Goal: Information Seeking & Learning: Check status

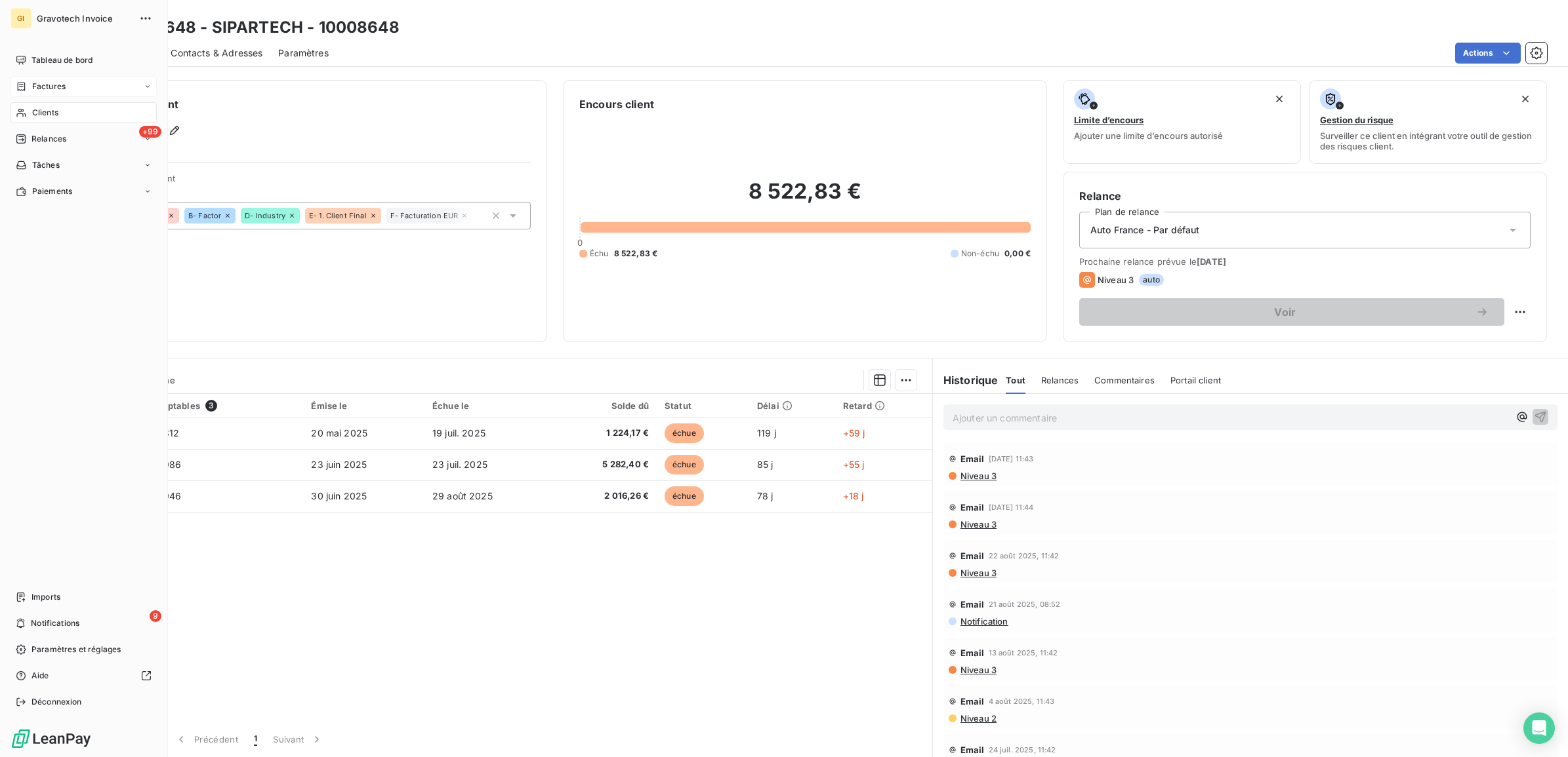
click at [41, 85] on span "Factures" at bounding box center [49, 86] width 33 height 12
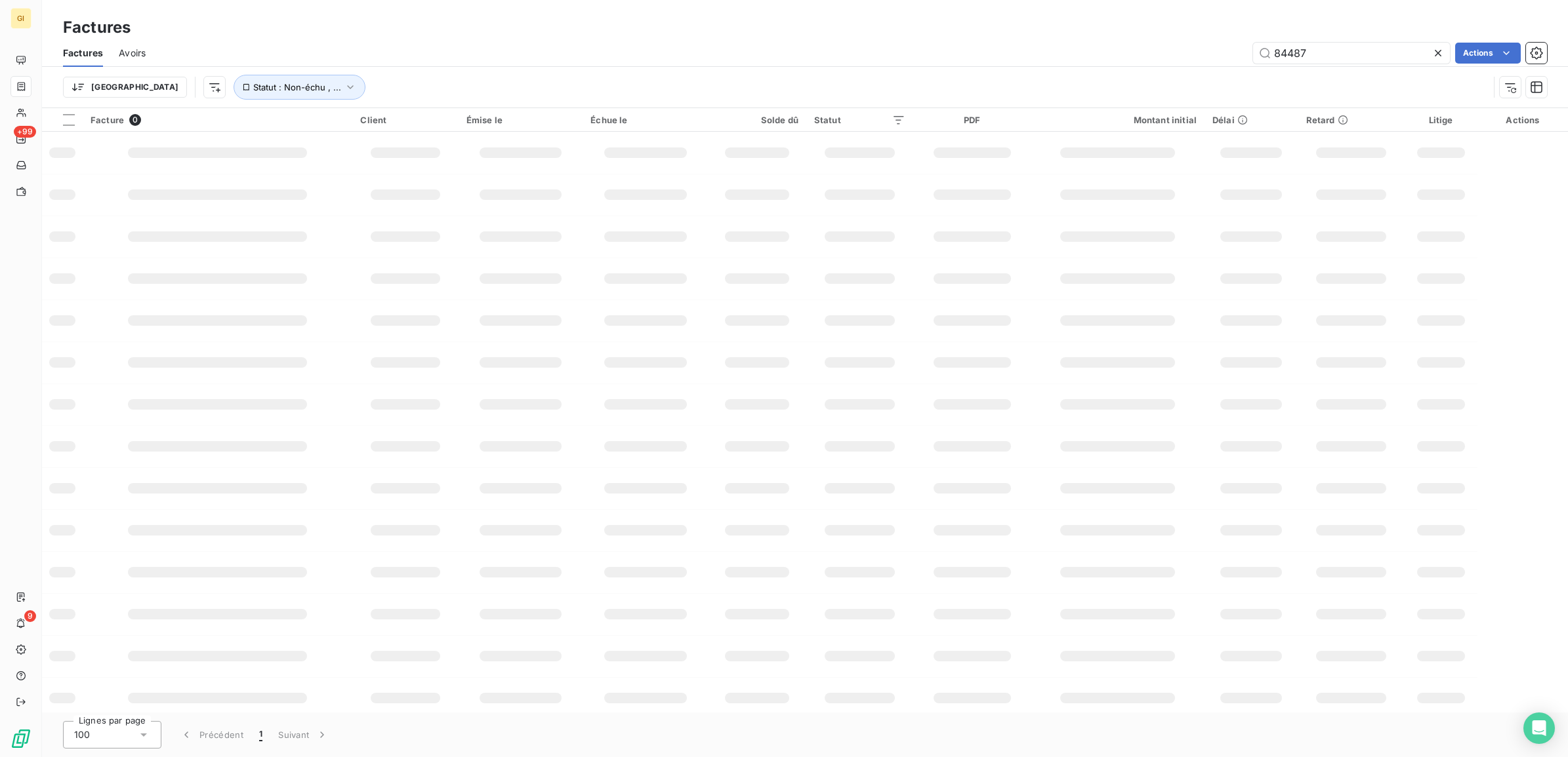
drag, startPoint x: 1330, startPoint y: 49, endPoint x: 1125, endPoint y: 61, distance: 205.4
click at [1126, 60] on div "84487 Actions" at bounding box center [854, 53] width 1386 height 21
type input "83275"
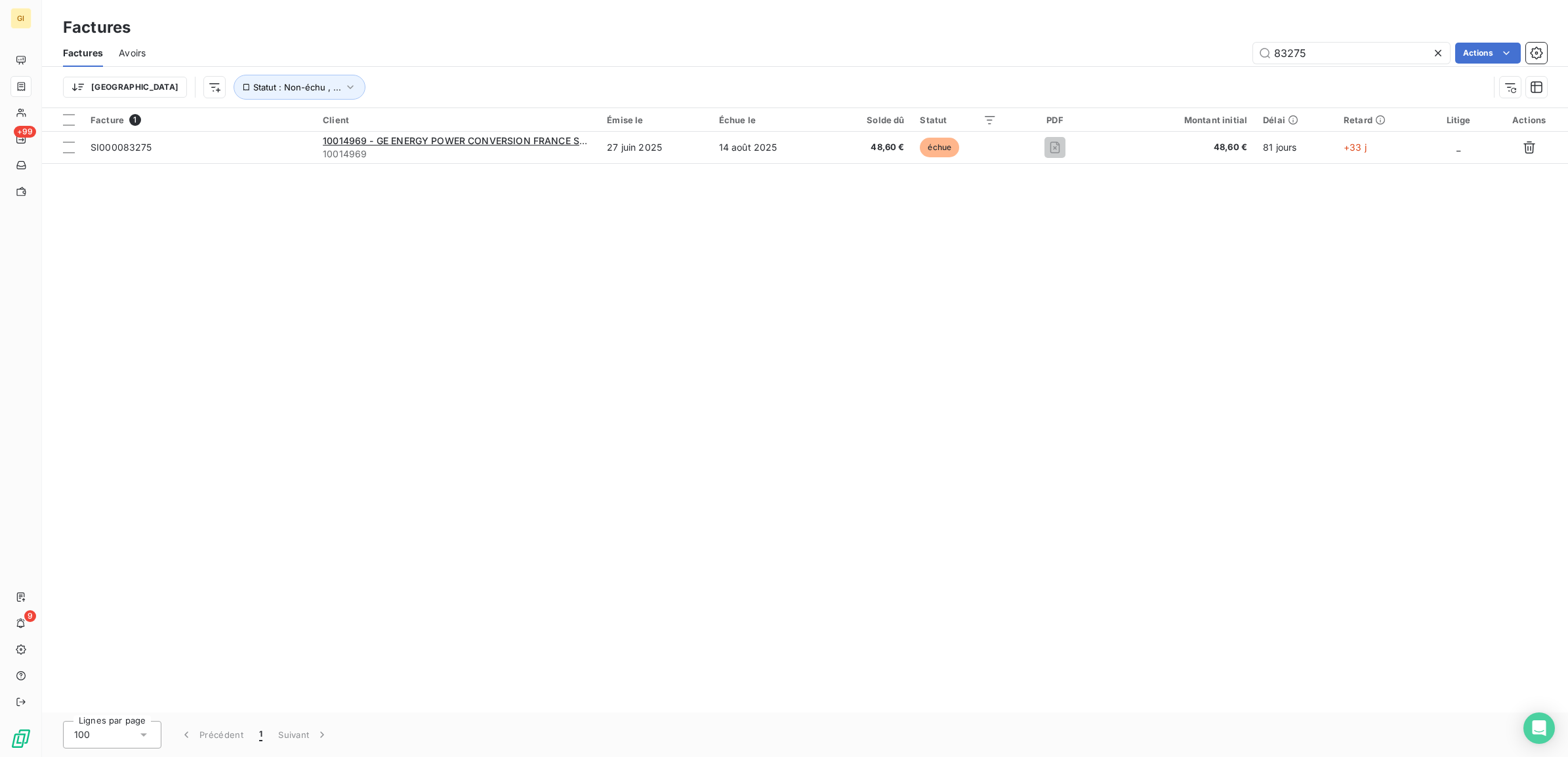
click at [280, 237] on div "Facture 1 Client Émise le Échue le Solde dû Statut PDF Montant initial Délai Re…" at bounding box center [805, 410] width 1526 height 605
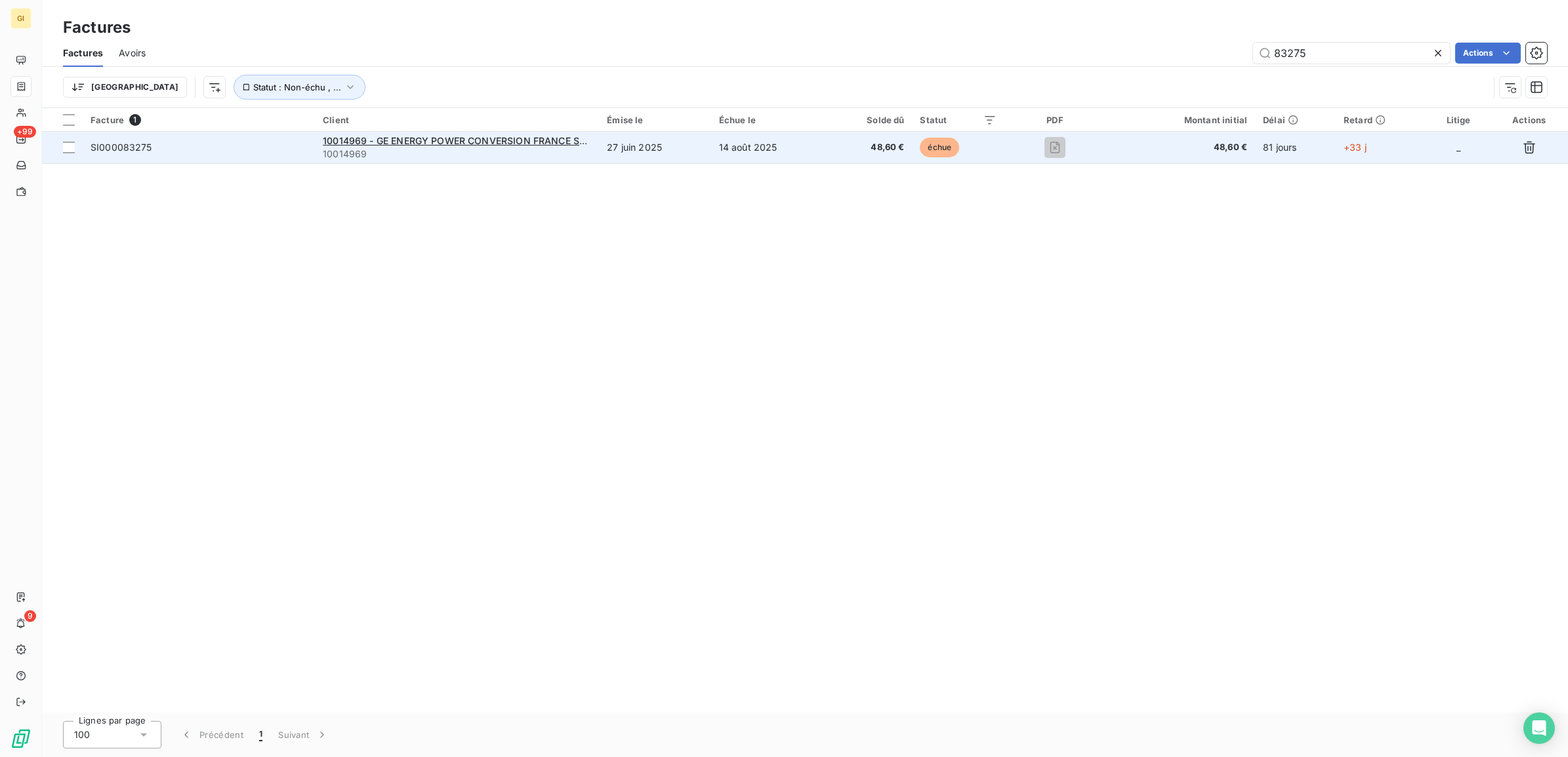
click at [154, 161] on td "SI000083275" at bounding box center [198, 147] width 232 height 31
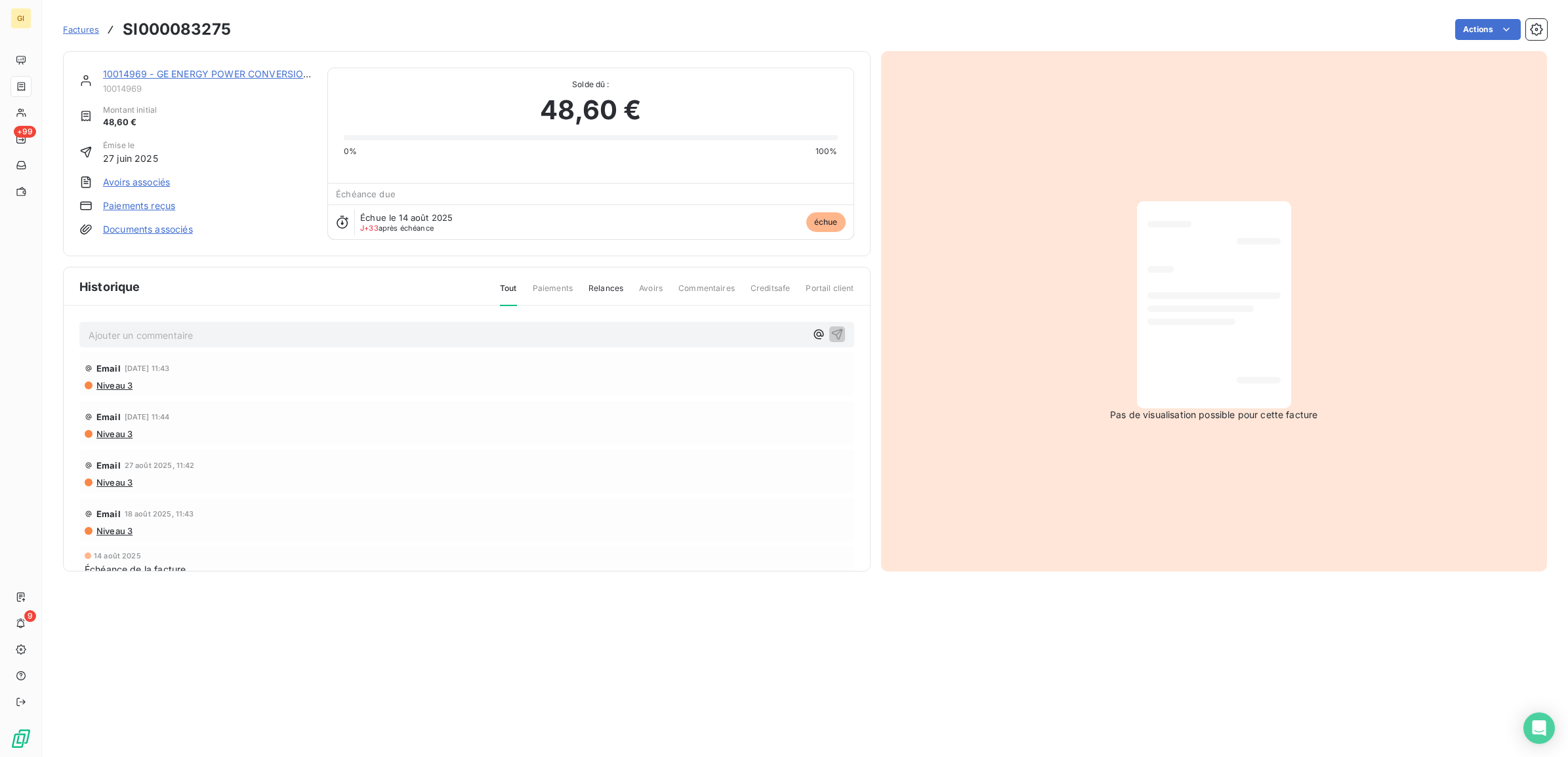
click at [171, 73] on link "10014969 - GE ENERGY POWER CONVERSION FRANCE SAS" at bounding box center [238, 74] width 269 height 11
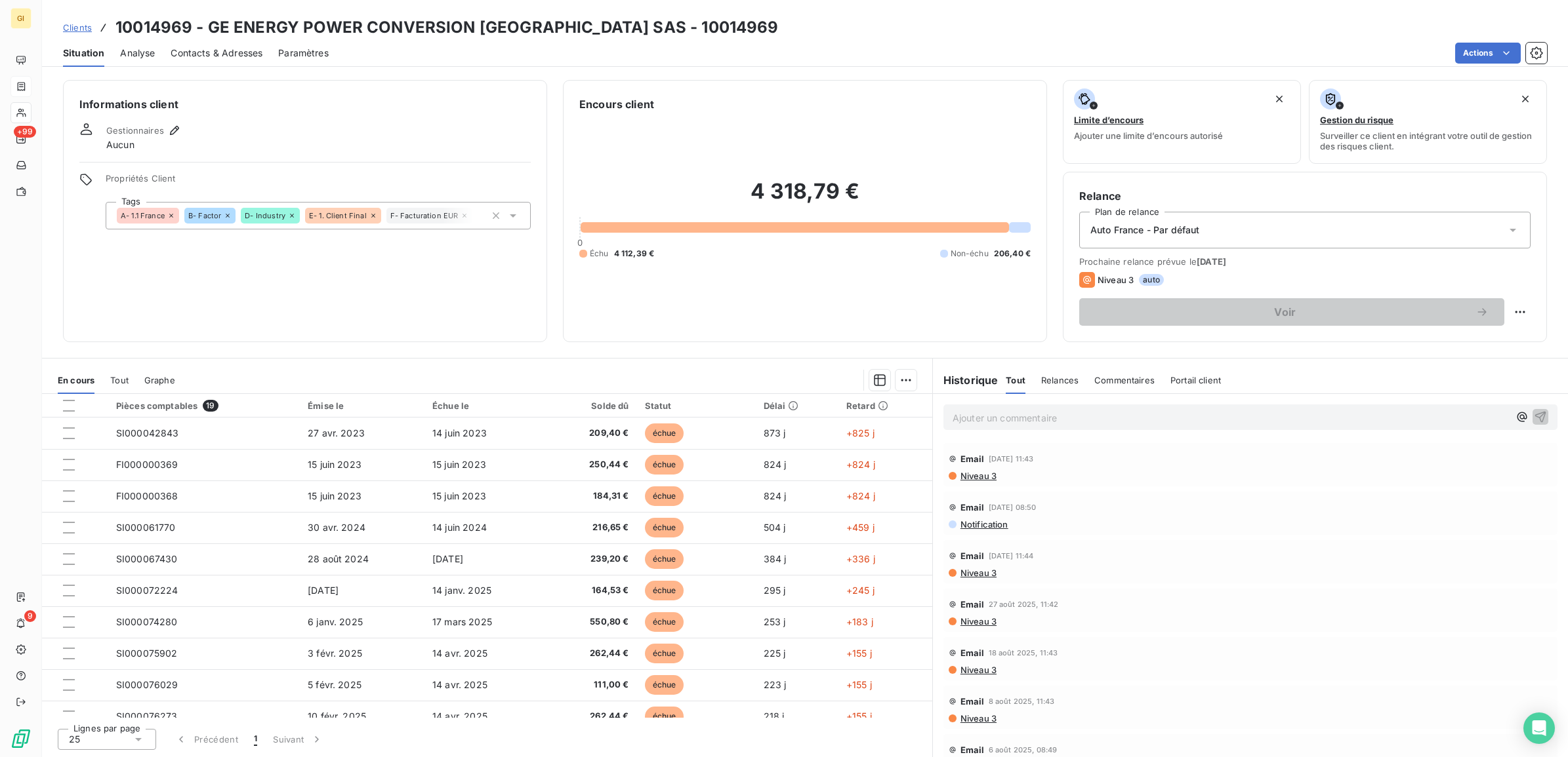
click at [222, 54] on span "Contacts & Adresses" at bounding box center [216, 53] width 92 height 13
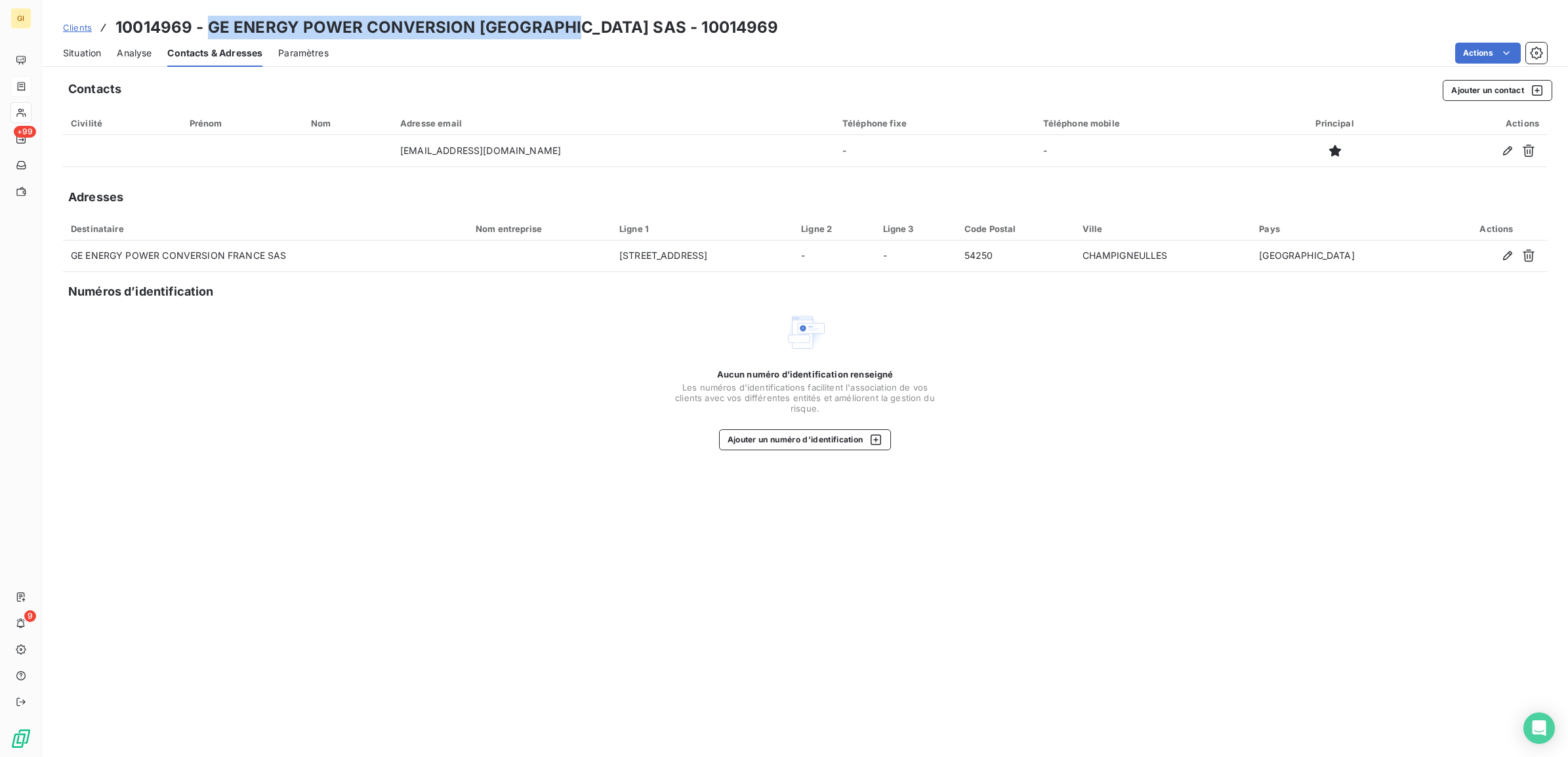
drag, startPoint x: 208, startPoint y: 26, endPoint x: 574, endPoint y: 21, distance: 366.0
click at [574, 21] on h3 "10014969 - GE ENERGY POWER CONVERSION [GEOGRAPHIC_DATA] SAS - 10014969" at bounding box center [447, 27] width 664 height 23
copy h3 "GE ENERGY POWER CONVERSION FRANCE SAS"
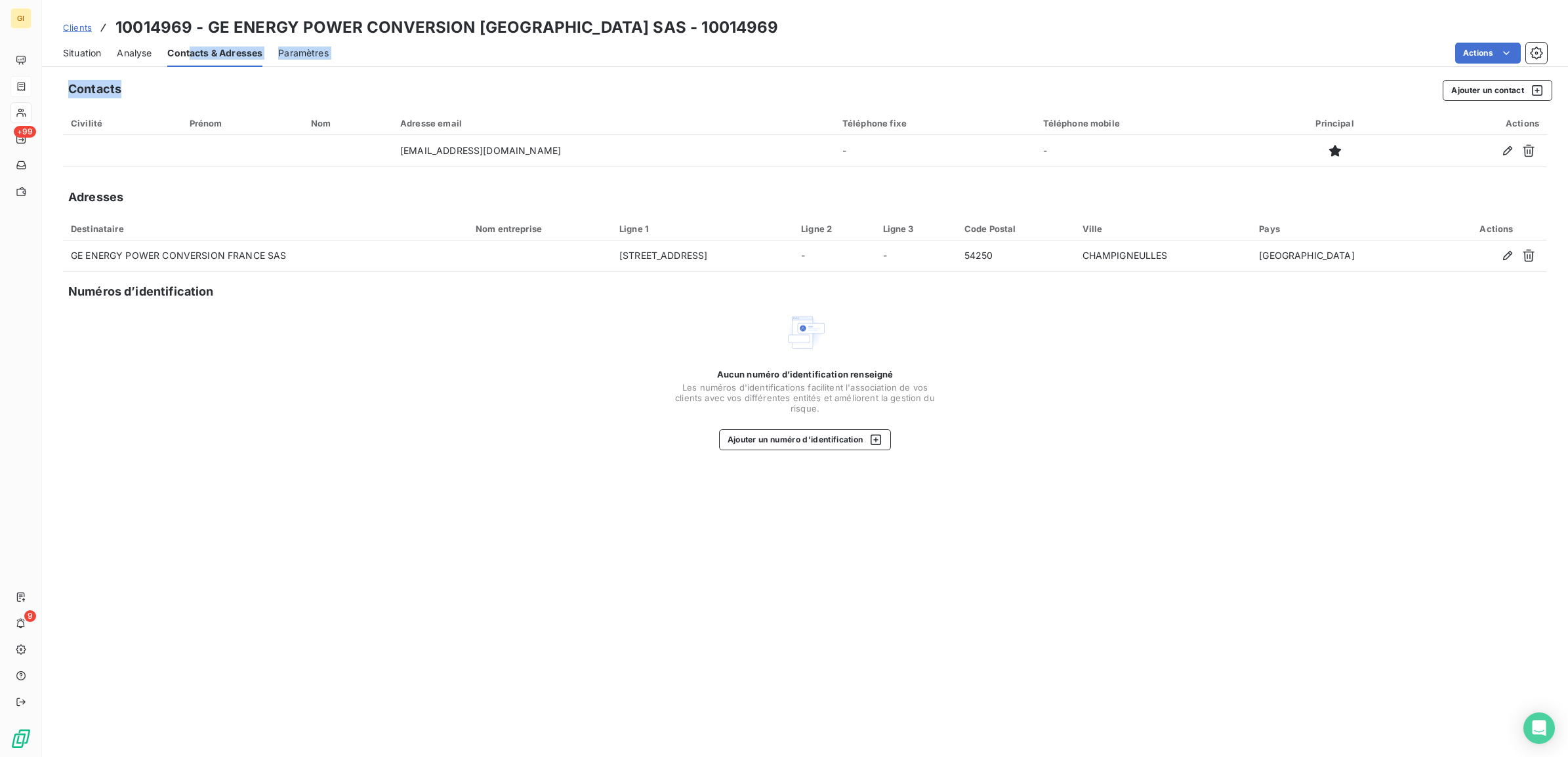
click at [194, 75] on div "Clients 10014969 - GE ENERGY POWER CONVERSION [GEOGRAPHIC_DATA] SAS - 10014969 …" at bounding box center [805, 378] width 1526 height 757
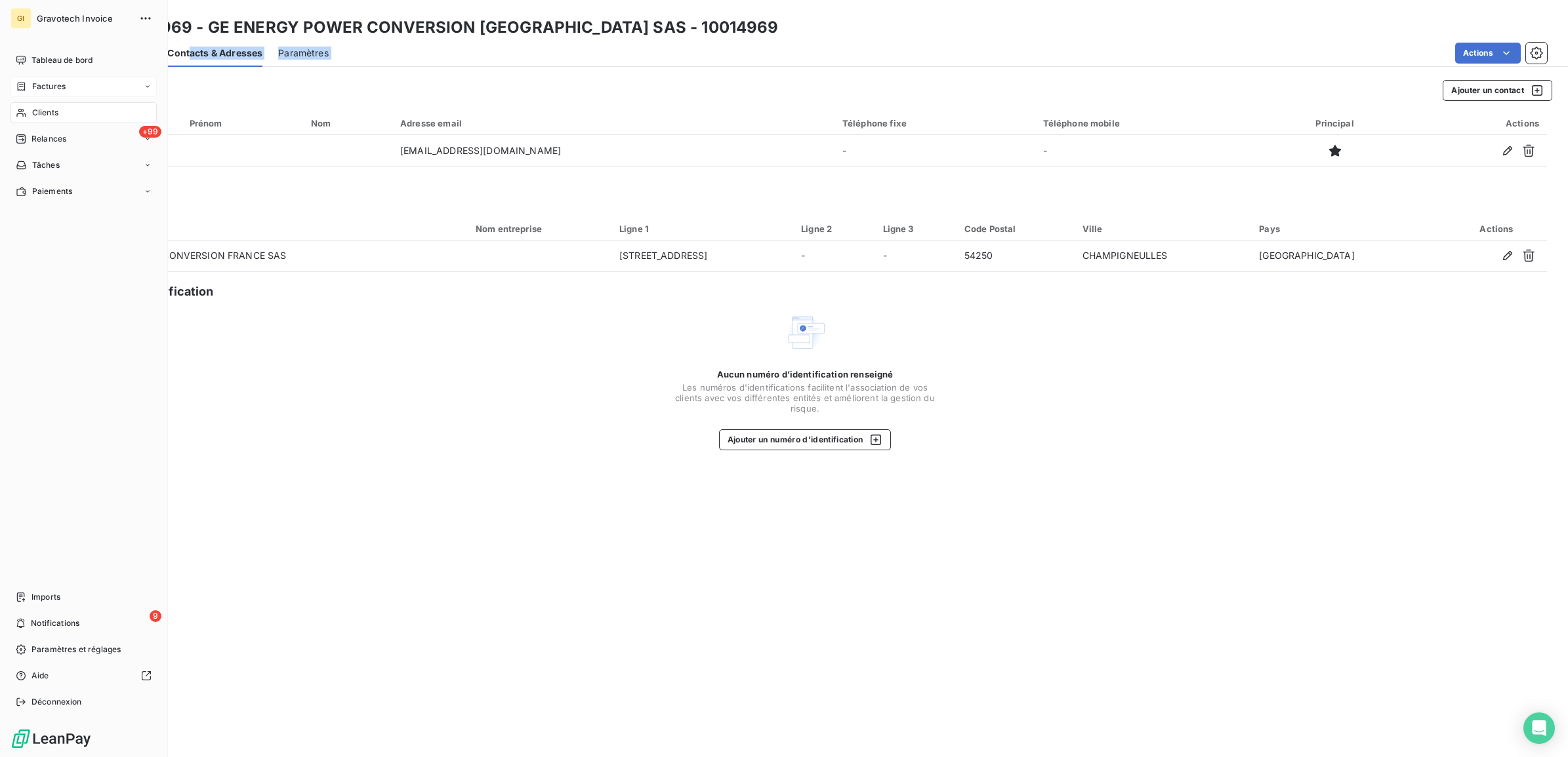
click at [32, 83] on span "Factures" at bounding box center [49, 86] width 33 height 12
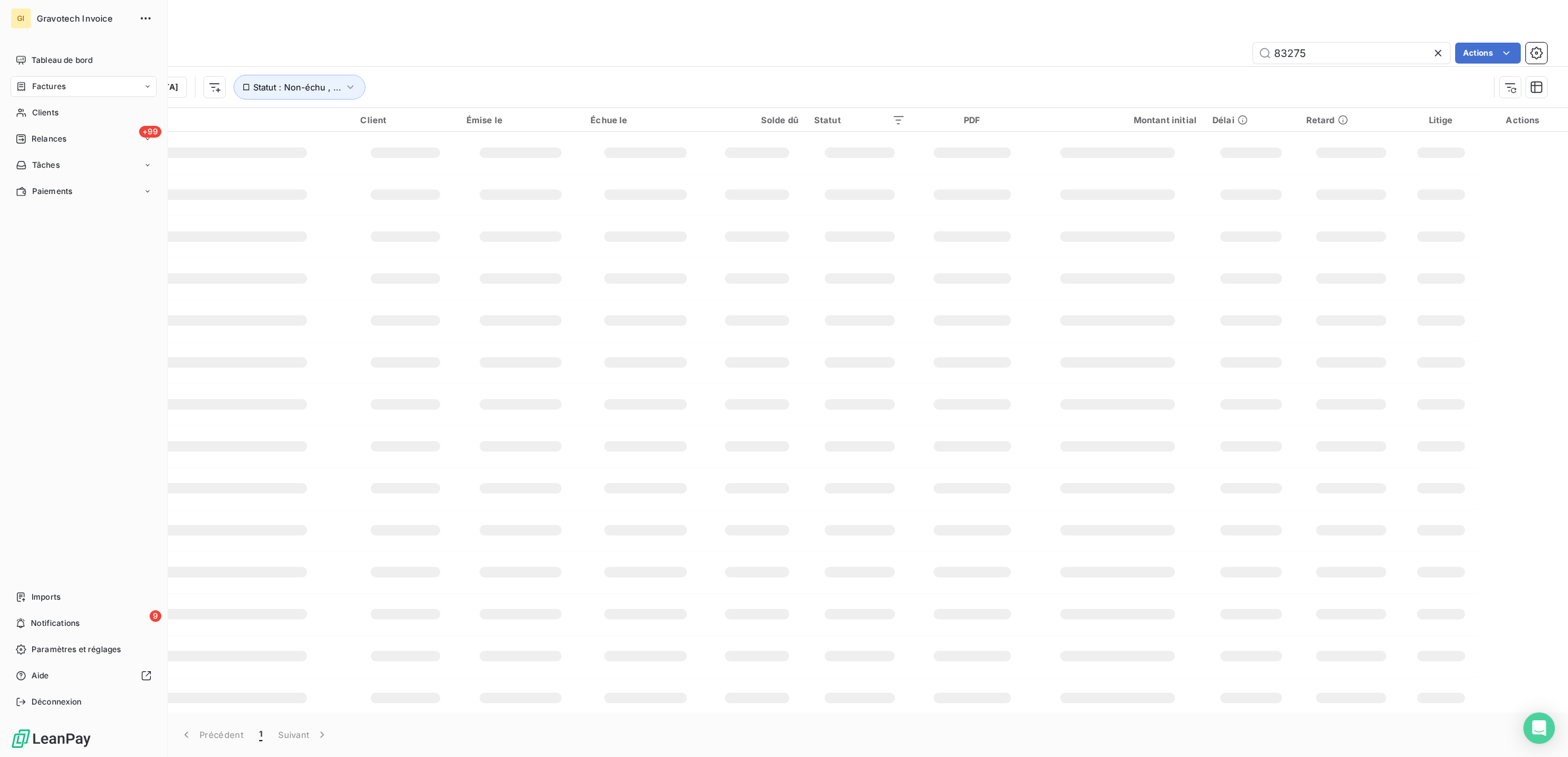
click at [44, 87] on span "Factures" at bounding box center [49, 86] width 33 height 12
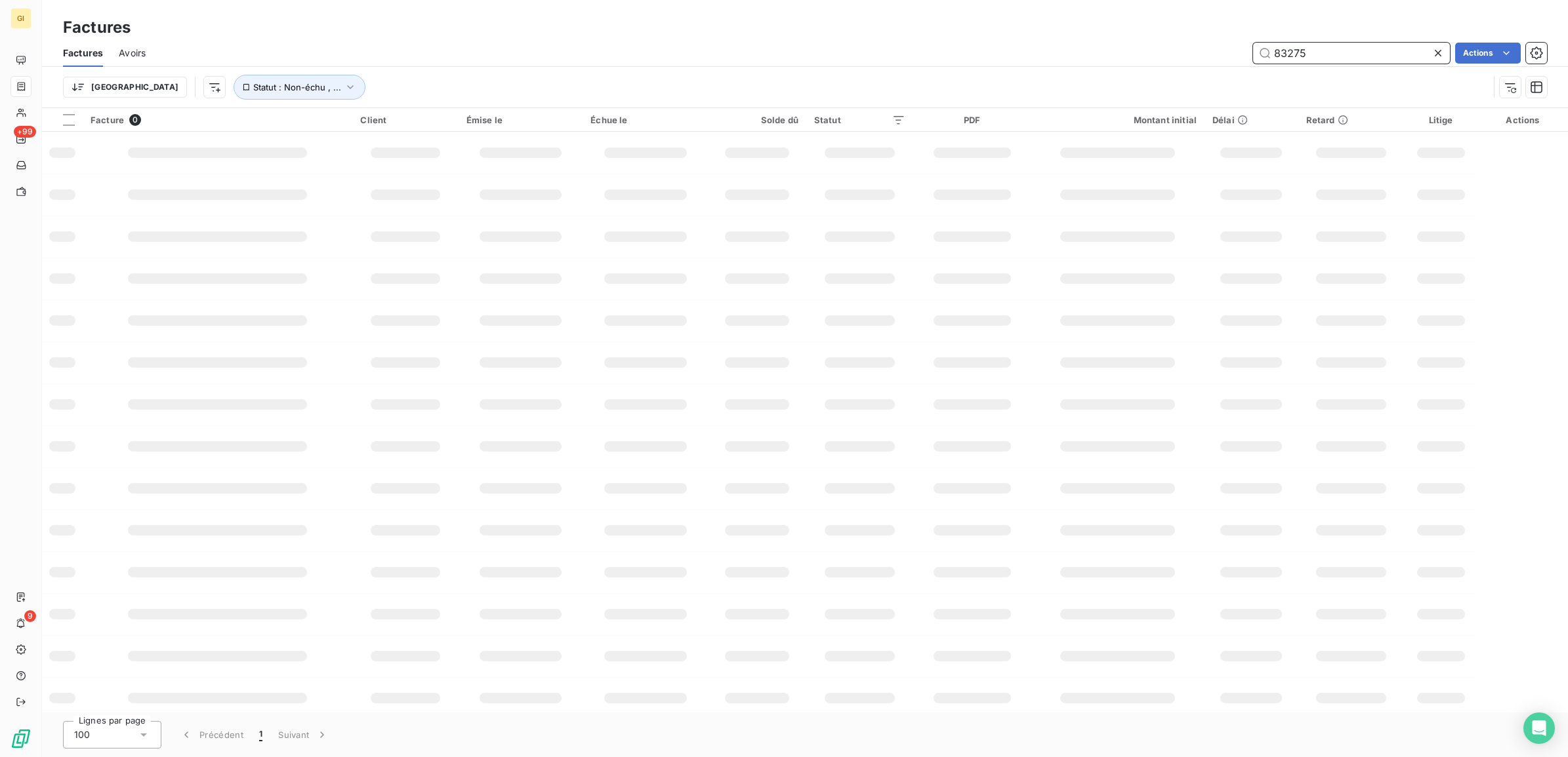
drag, startPoint x: 1343, startPoint y: 55, endPoint x: 1099, endPoint y: 64, distance: 244.2
click at [1245, 66] on div "Factures Avoirs 83275 Actions" at bounding box center [805, 53] width 1526 height 27
type input "84055"
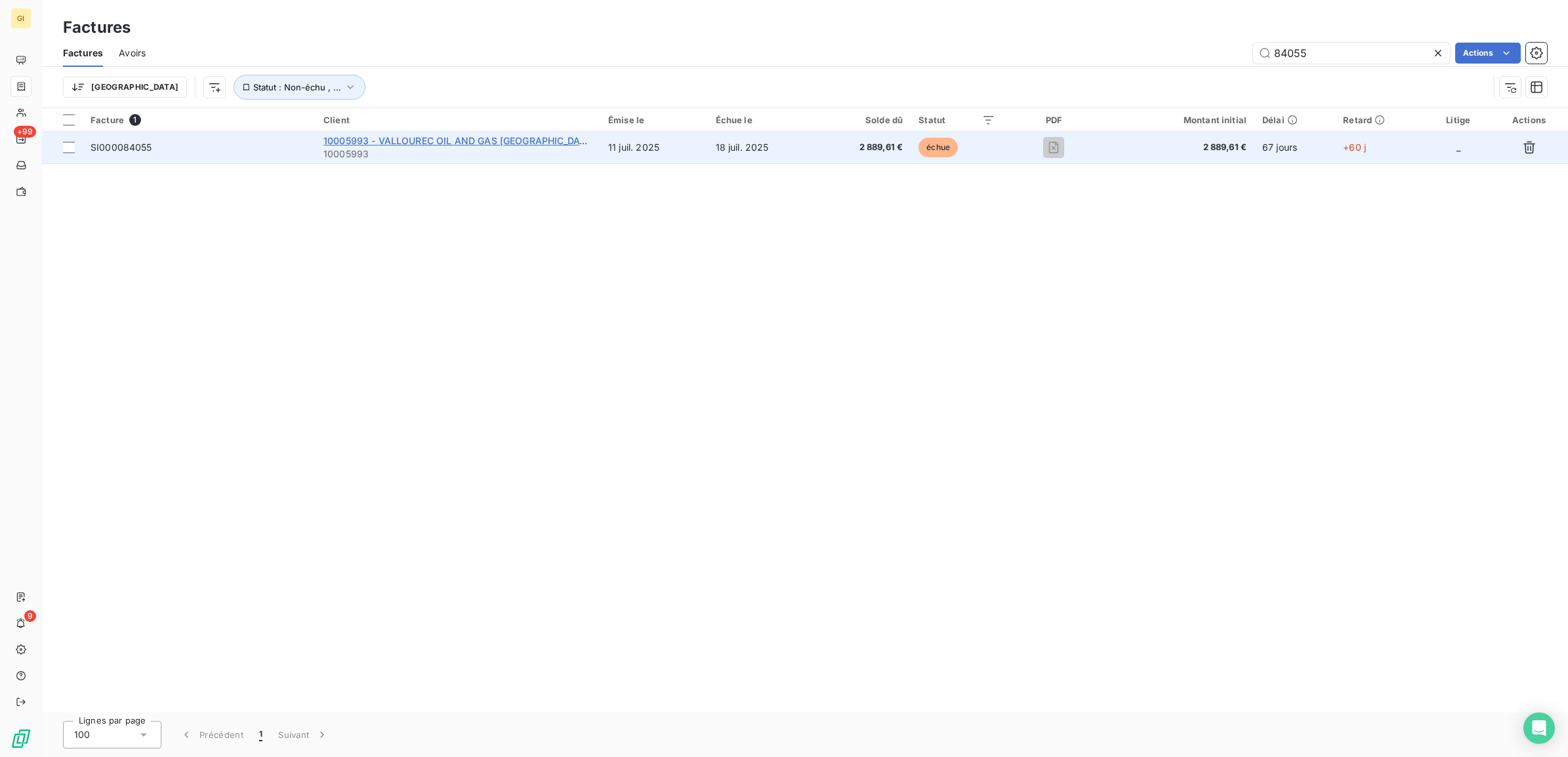
click at [432, 141] on span "10005993 - VALLOUREC OIL AND GAS [GEOGRAPHIC_DATA]" at bounding box center [459, 140] width 272 height 11
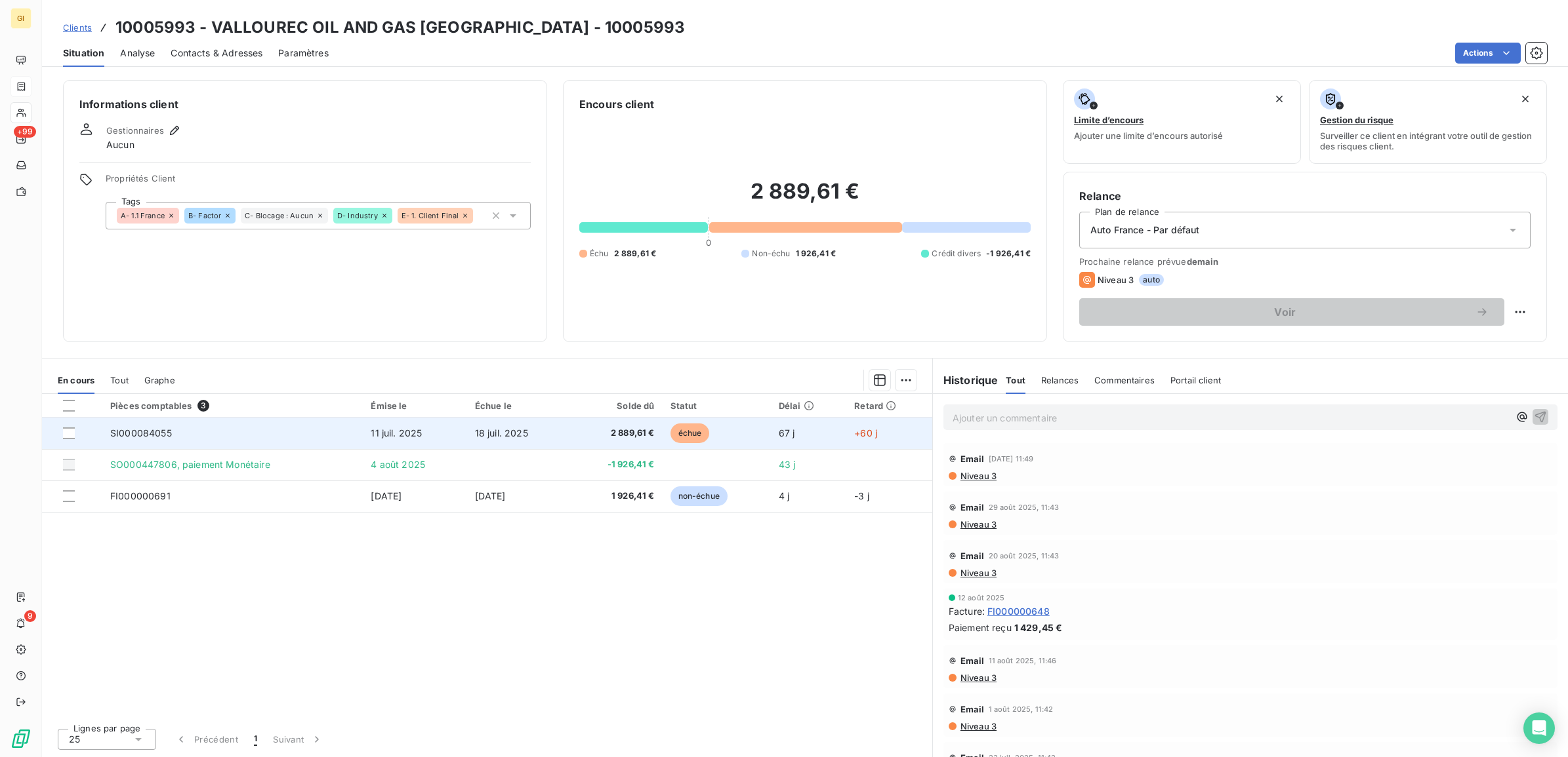
click at [365, 424] on td "11 juil. 2025" at bounding box center [415, 433] width 104 height 31
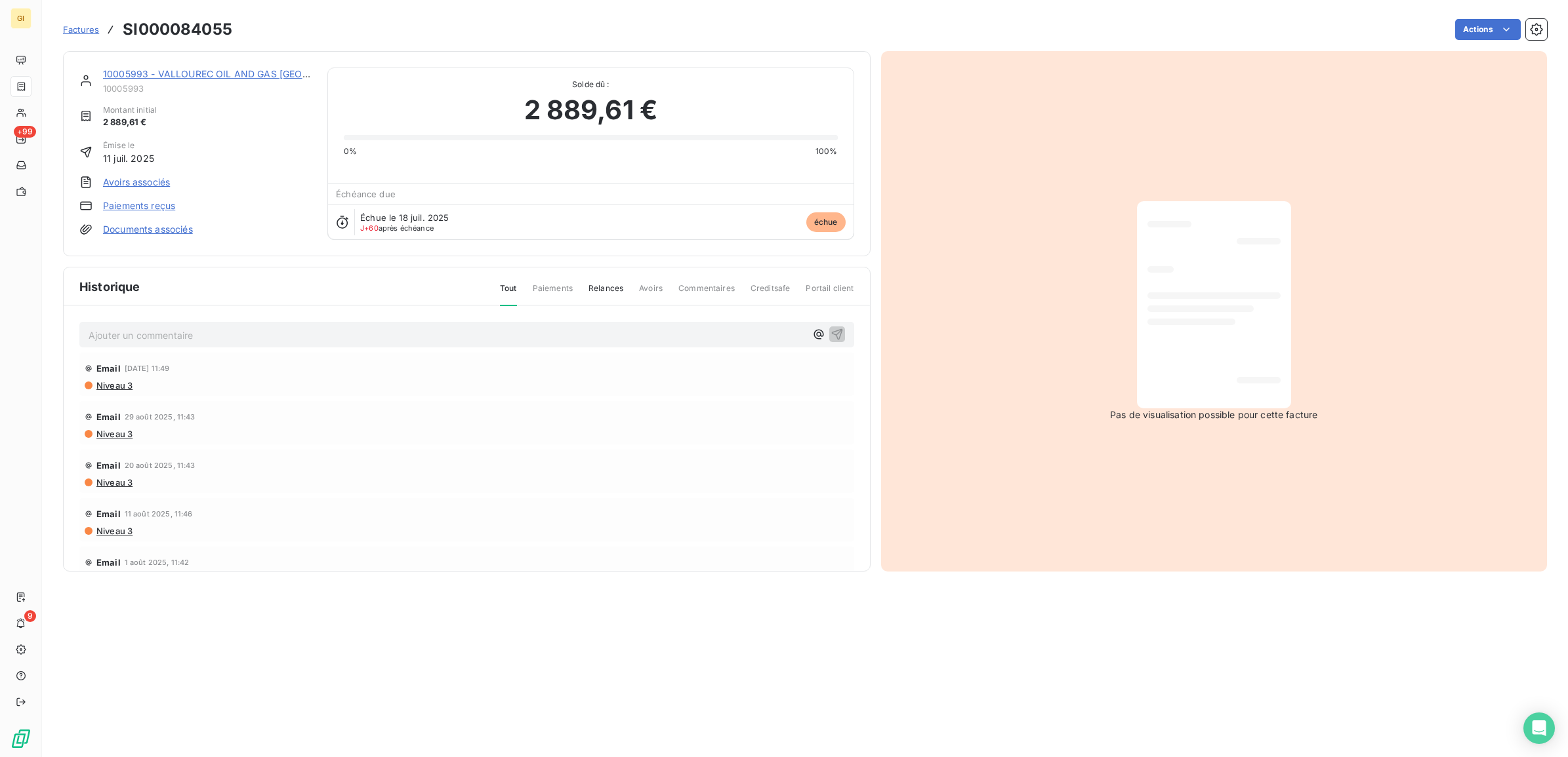
click at [246, 337] on p "Ajouter un commentaire ﻿" at bounding box center [447, 335] width 717 height 17
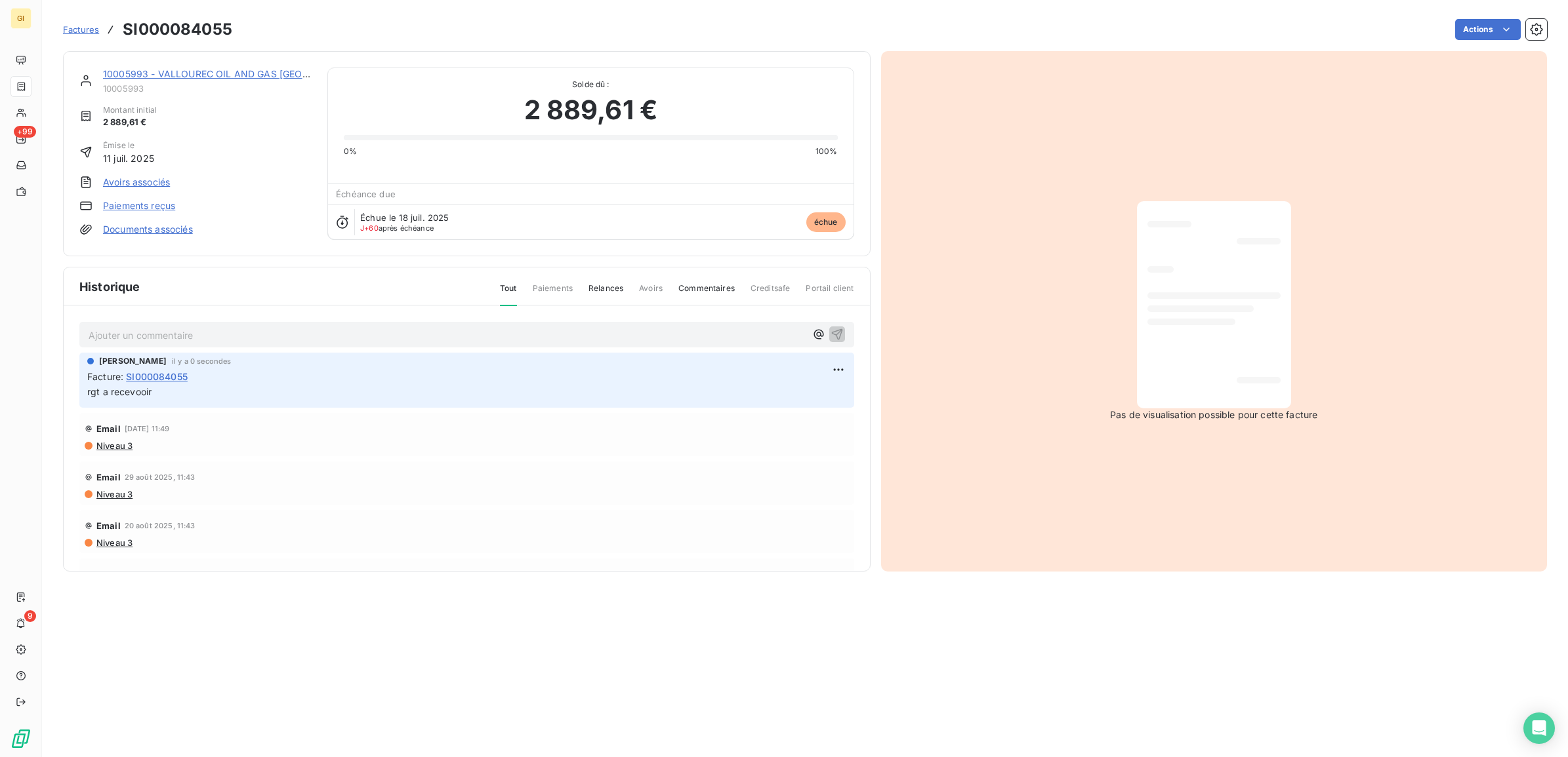
click at [427, 653] on section "Factures SI000084055 Actions 10005993 - VALLOUREC OIL AND GAS FRANCE 10005993 M…" at bounding box center [805, 378] width 1526 height 757
